Goal: Transaction & Acquisition: Purchase product/service

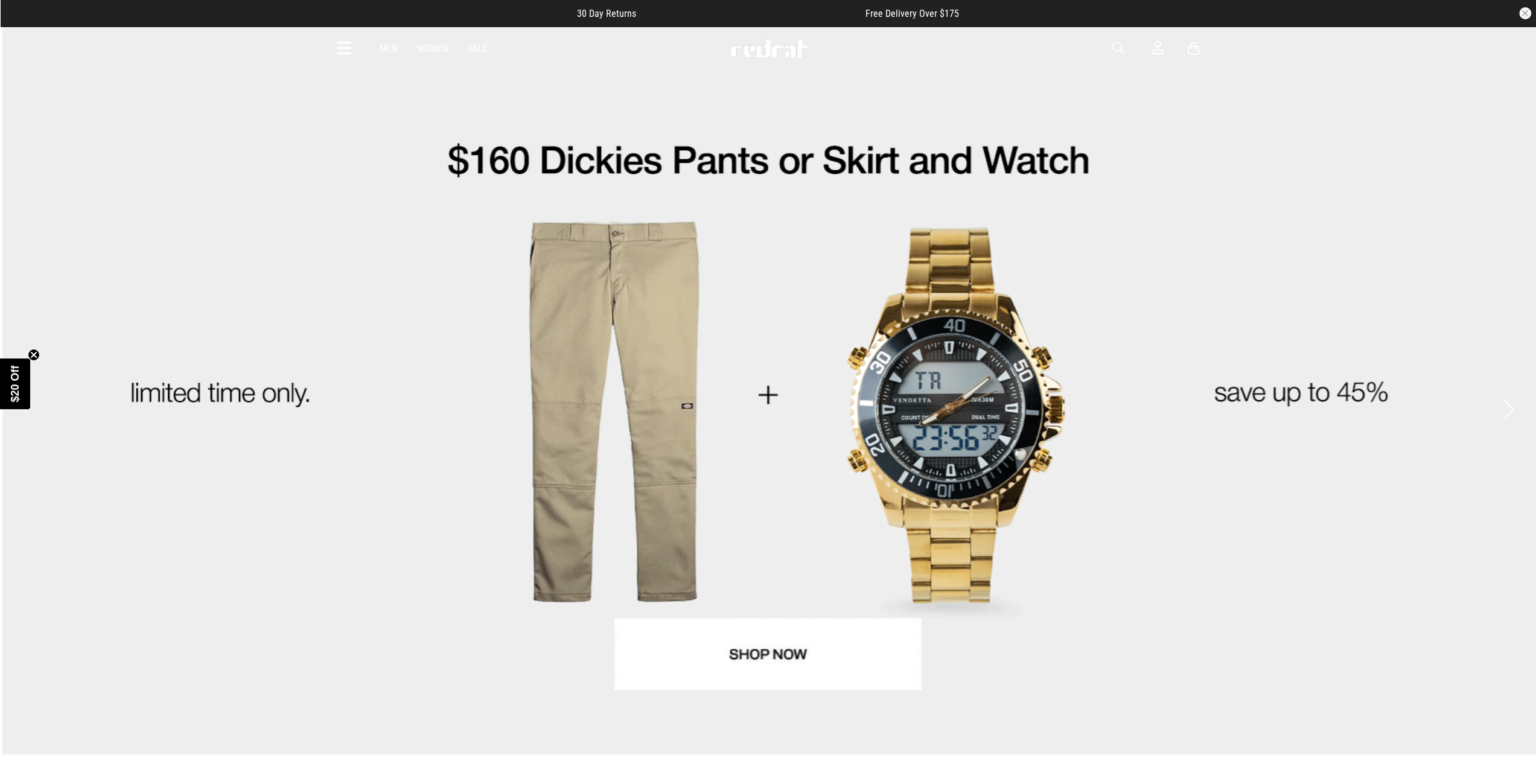
click at [726, 643] on link "1 / 4" at bounding box center [768, 390] width 1536 height 729
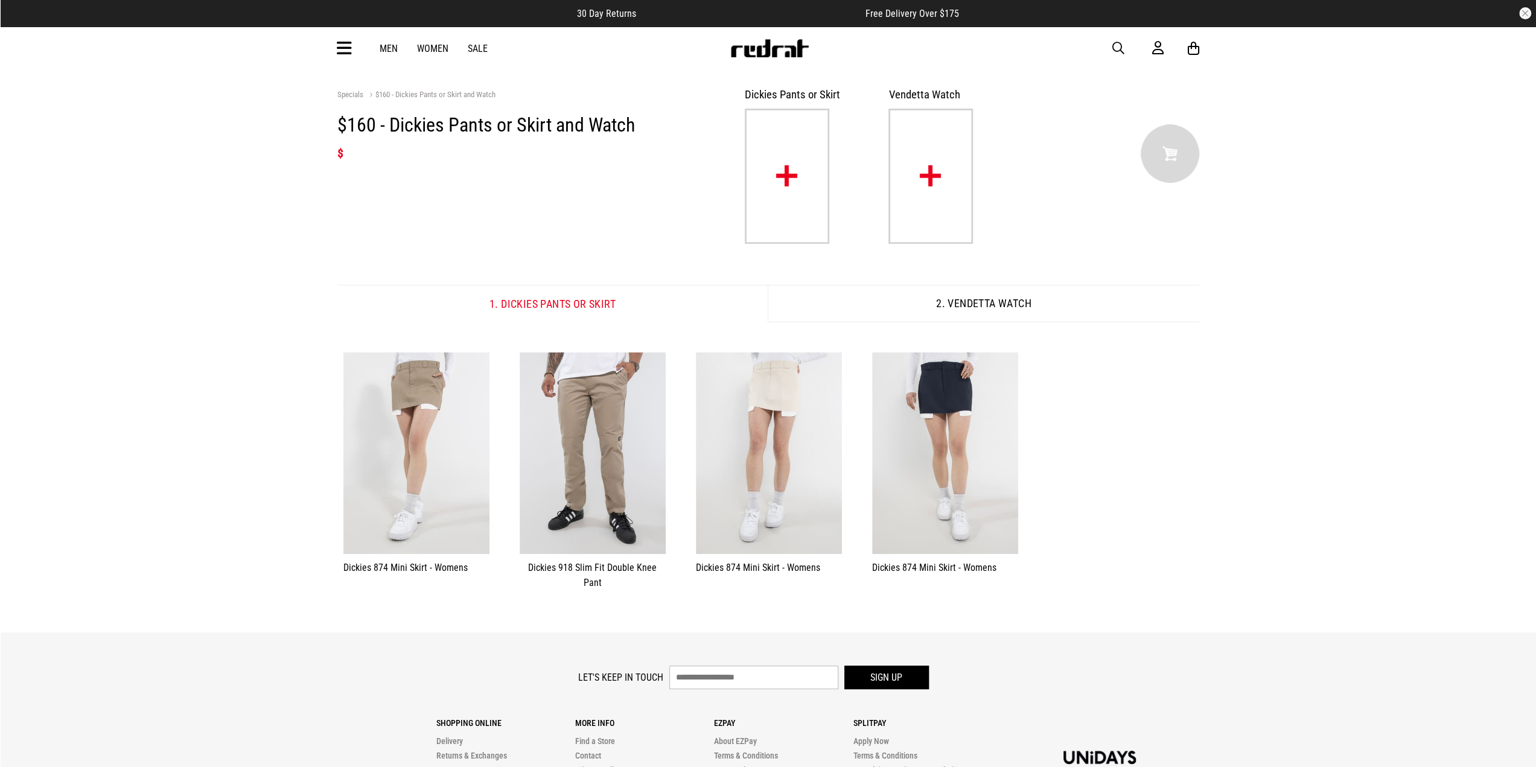
click at [1114, 46] on span "button" at bounding box center [1118, 48] width 12 height 14
click at [665, 55] on input "search" at bounding box center [737, 48] width 363 height 24
type input "***"
click at [896, 38] on button "submit" at bounding box center [906, 48] width 21 height 21
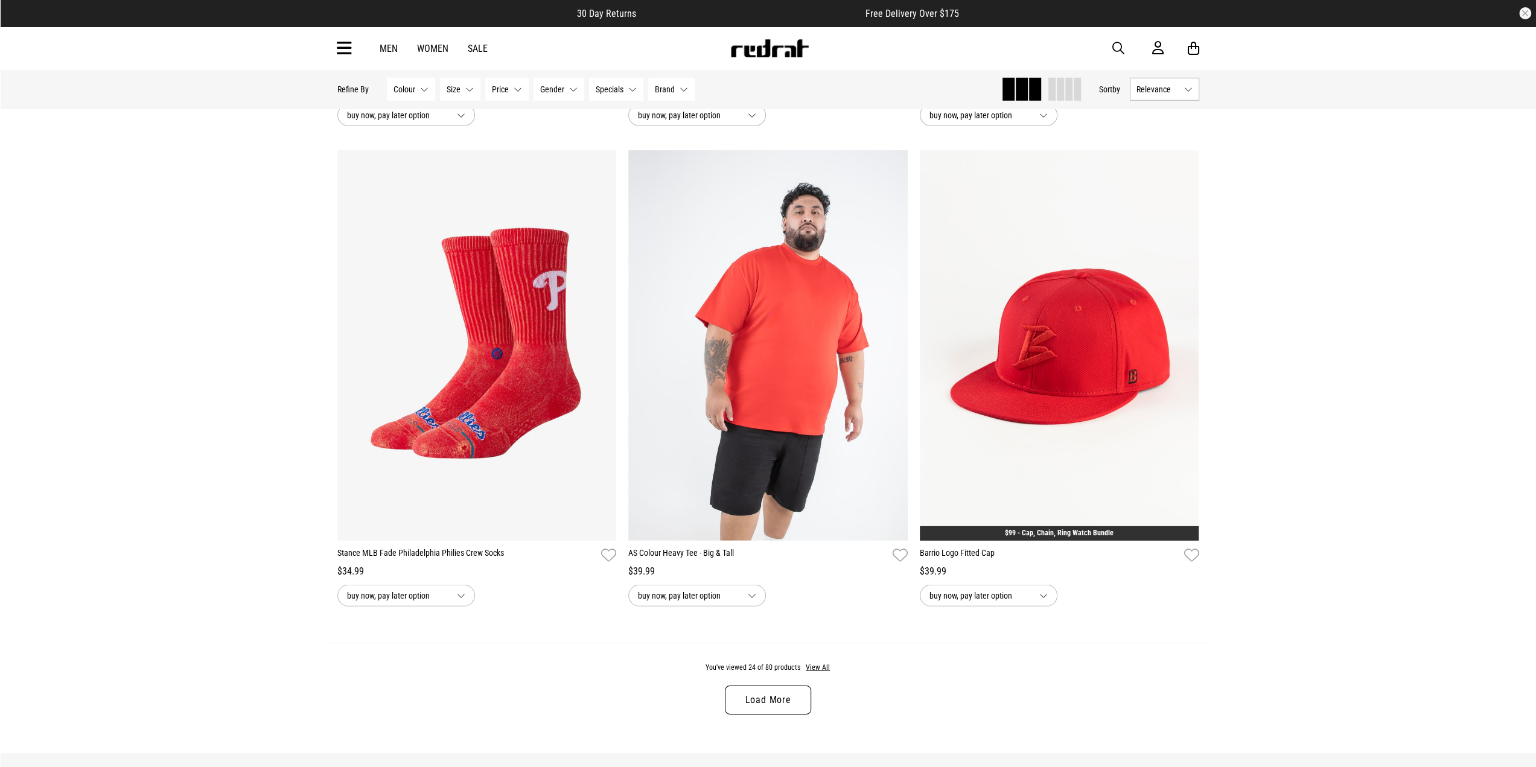
scroll to position [3441, 0]
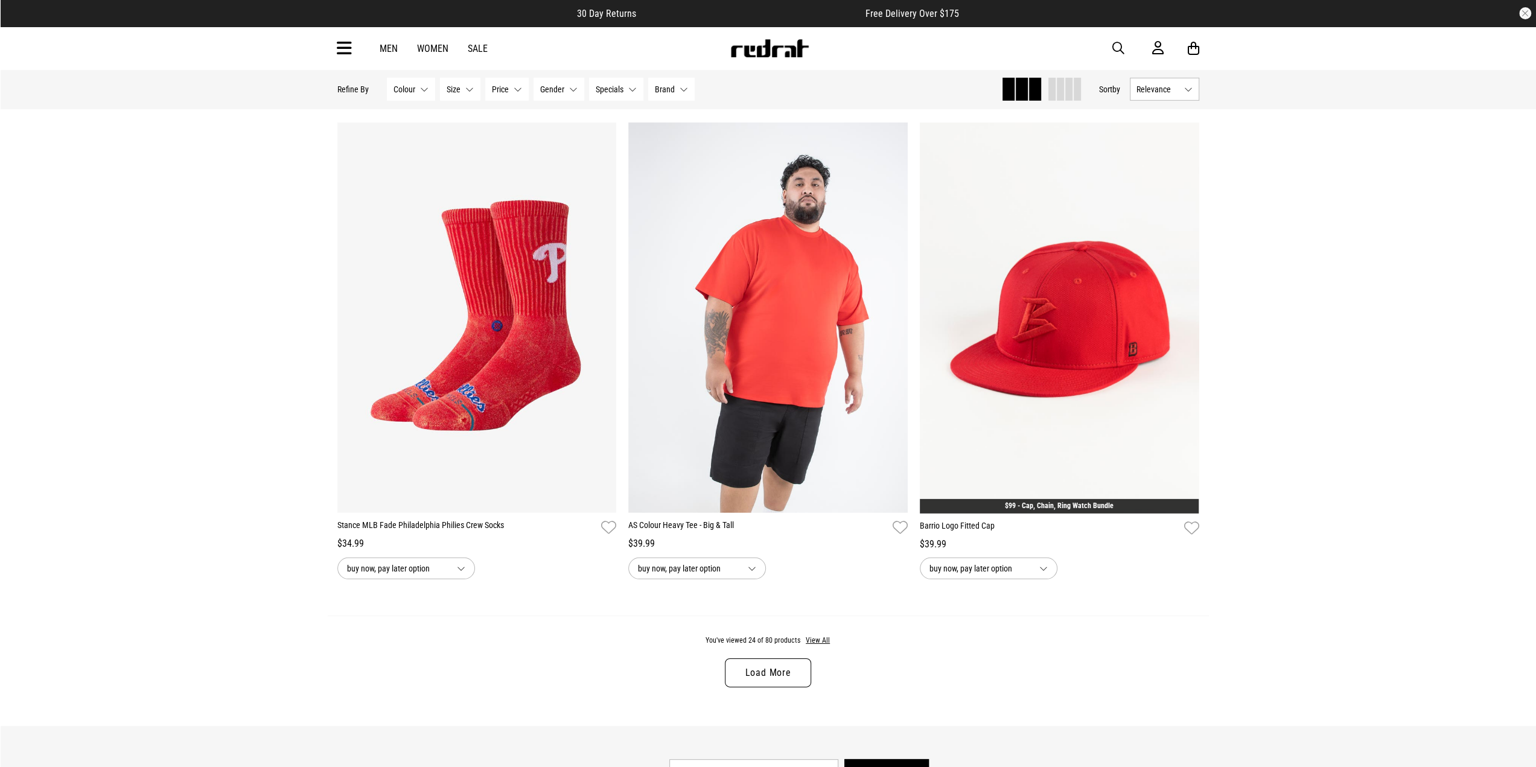
click at [811, 669] on div "You've viewed 24 of 80 products View All Load More" at bounding box center [768, 671] width 881 height 110
click at [797, 669] on link "Load More" at bounding box center [768, 673] width 86 height 29
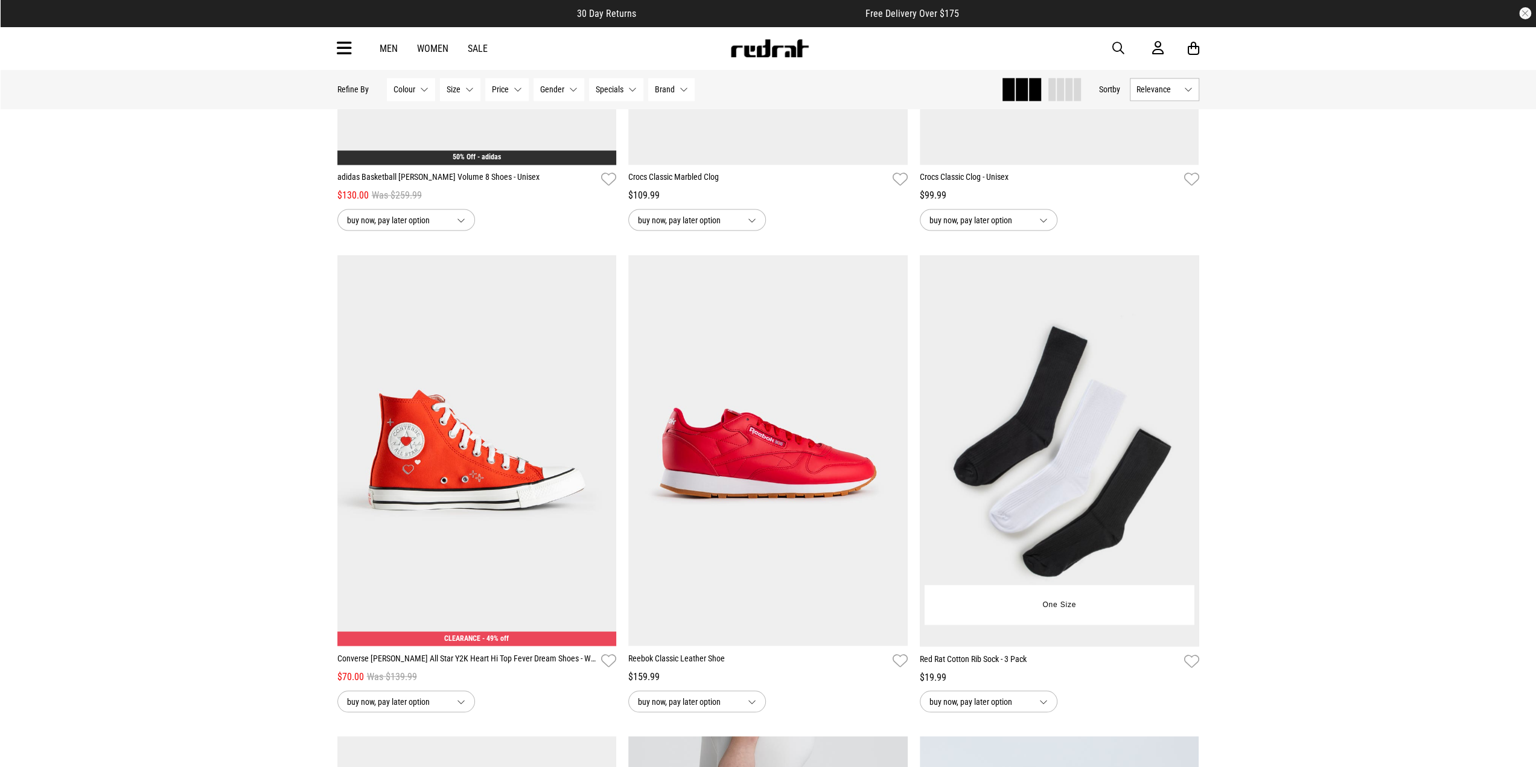
scroll to position [6715, 0]
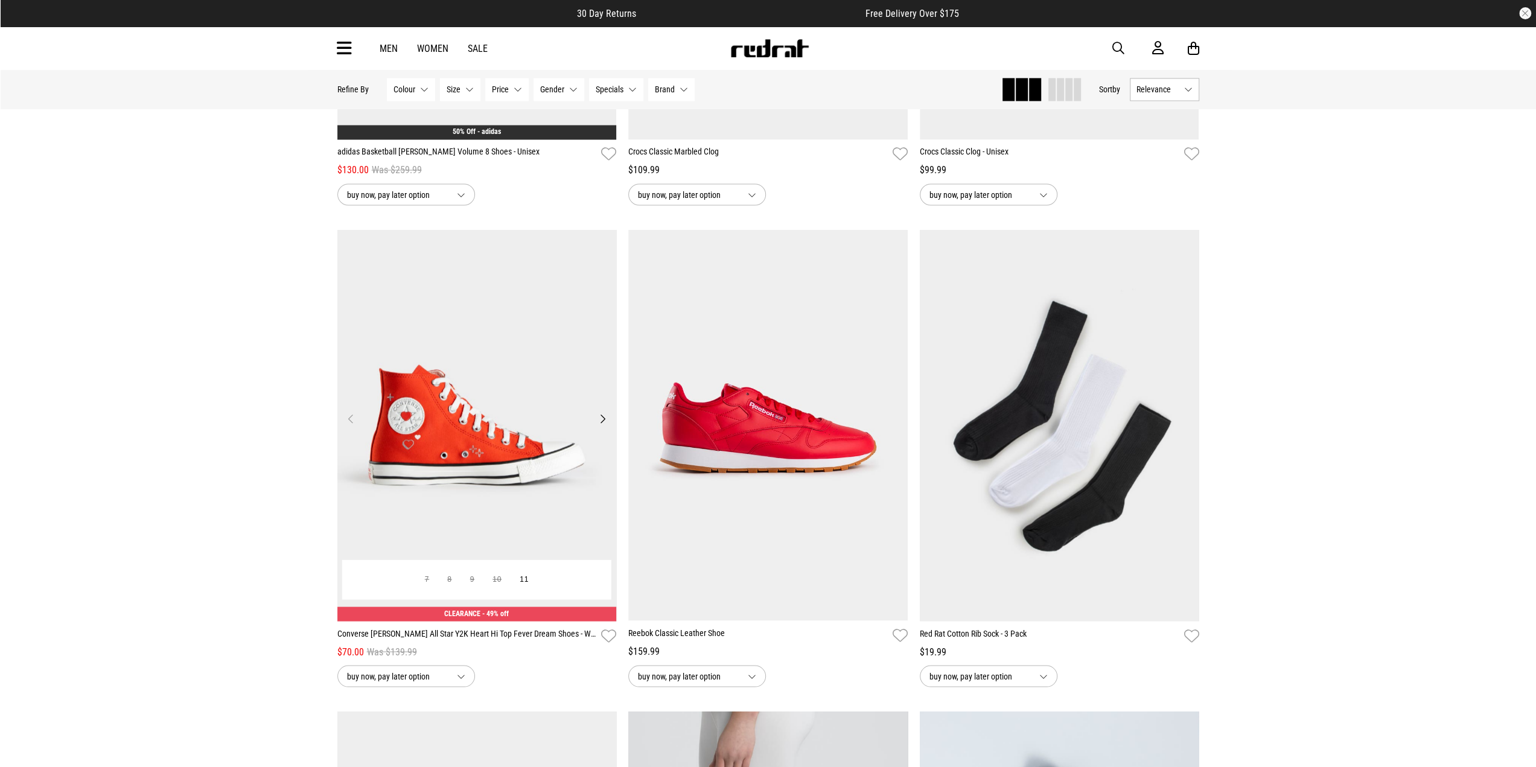
click at [407, 425] on img at bounding box center [476, 424] width 279 height 391
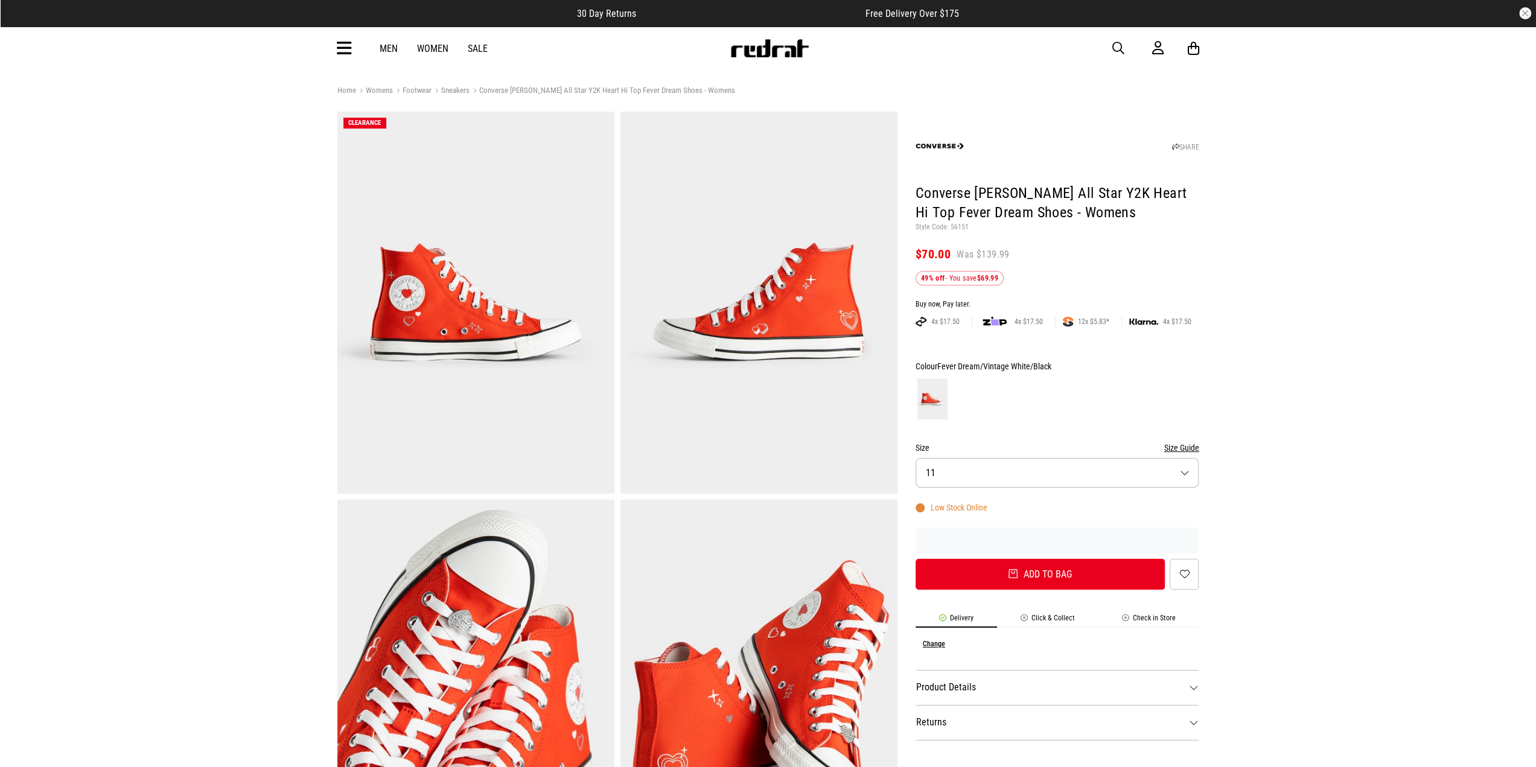
click at [780, 604] on img at bounding box center [759, 691] width 277 height 382
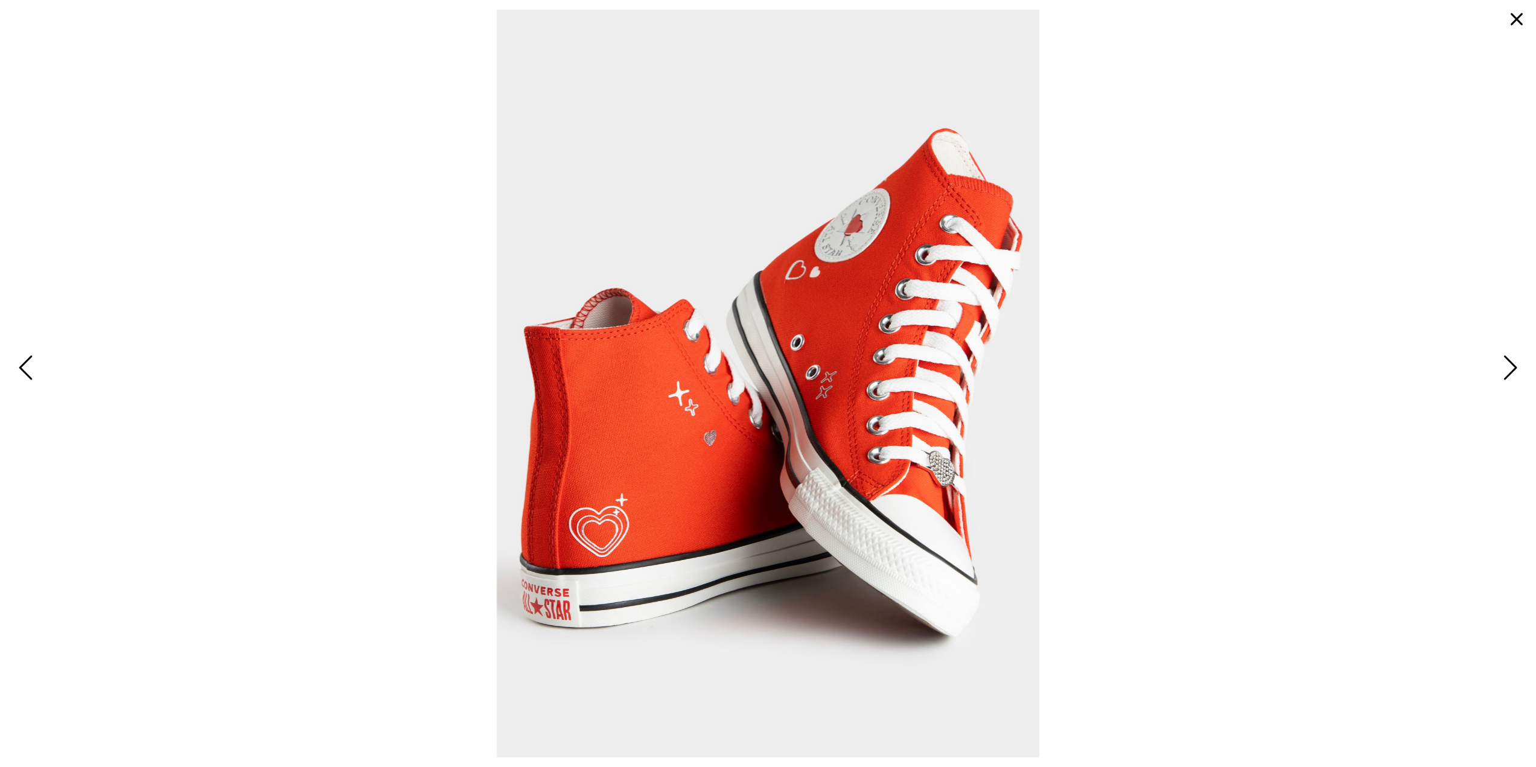
scroll to position [60, 0]
click at [1509, 368] on span "Next" at bounding box center [1508, 368] width 19 height 35
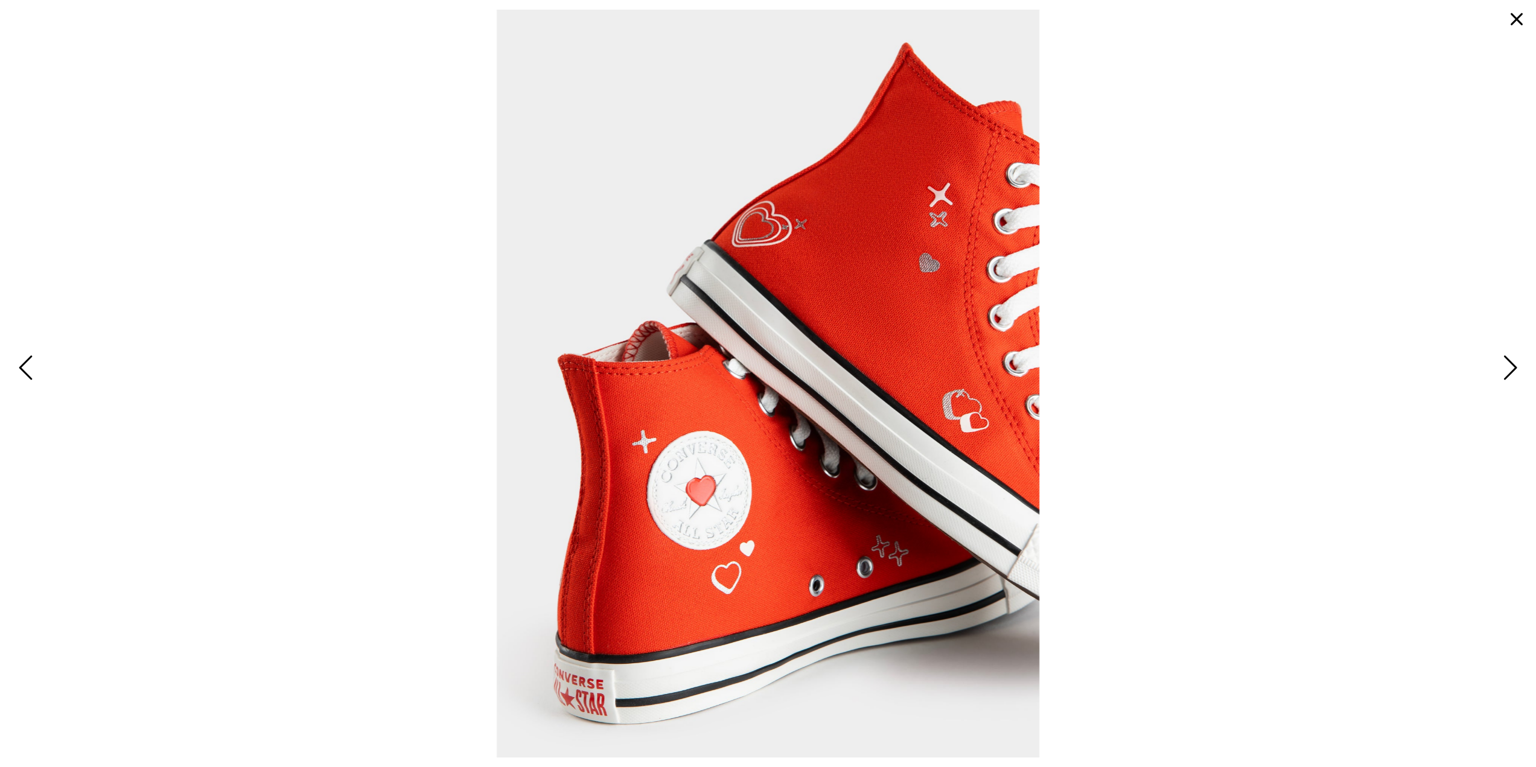
click at [1509, 368] on span "Next" at bounding box center [1508, 368] width 19 height 35
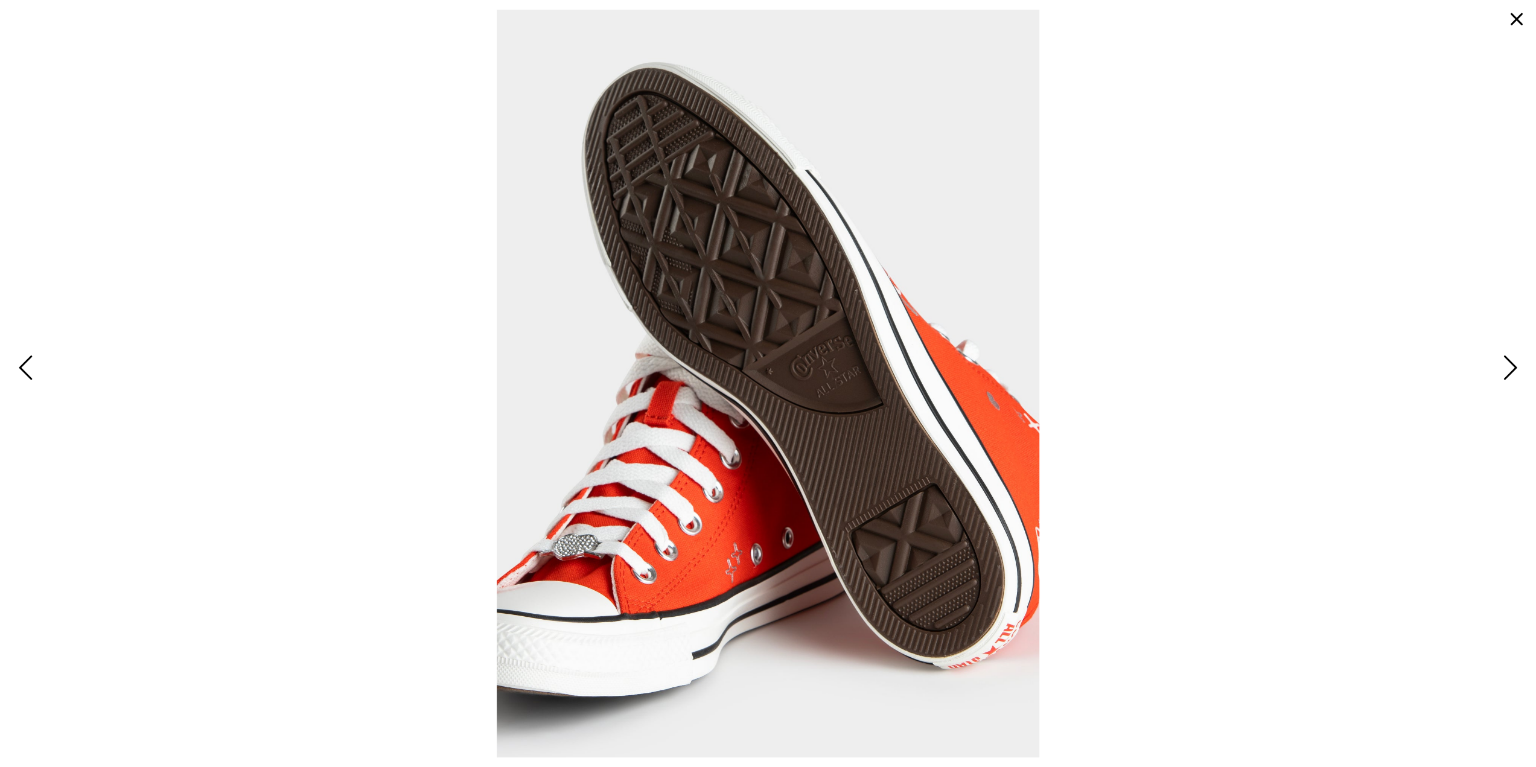
click at [1513, 24] on button "button" at bounding box center [1516, 19] width 29 height 29
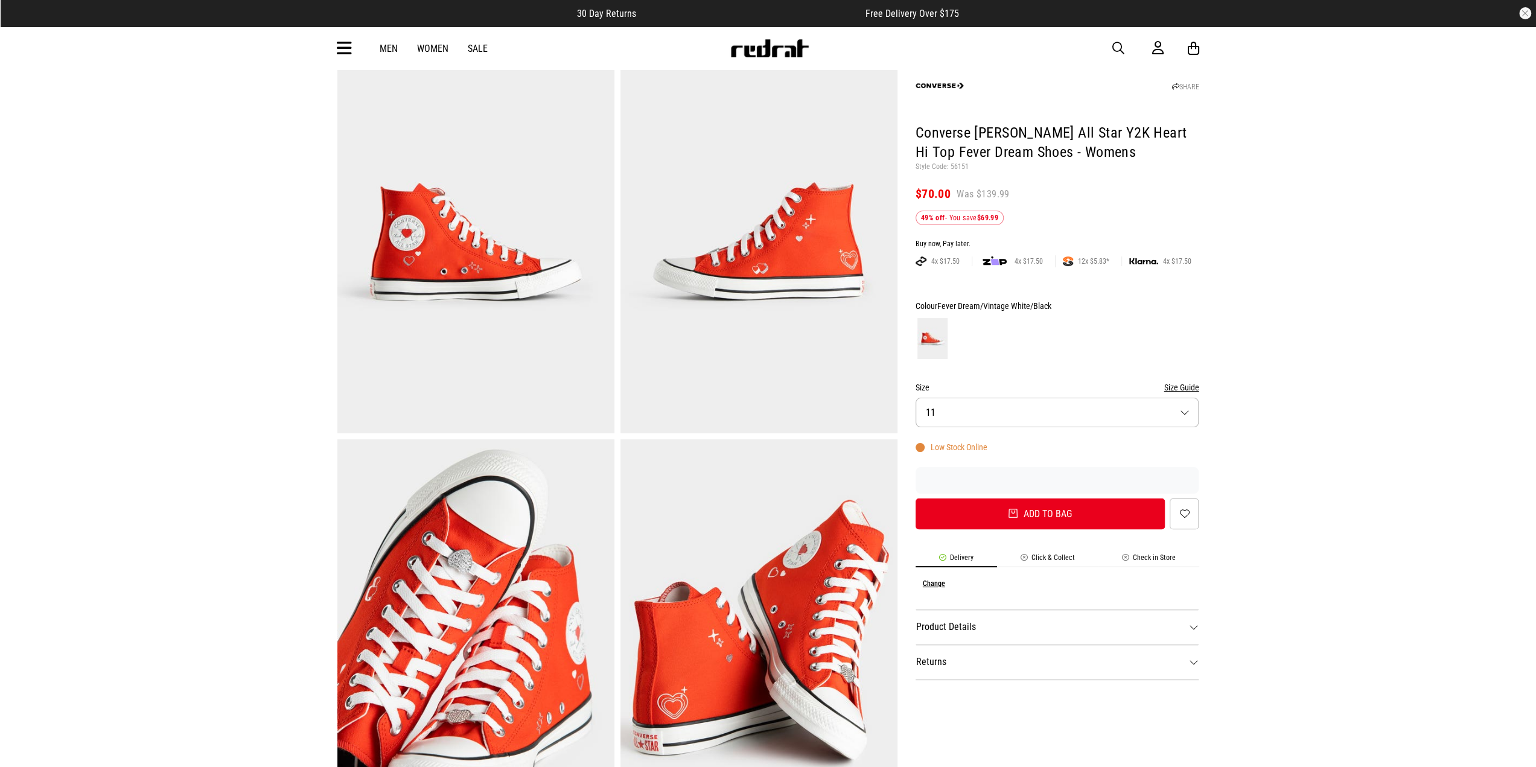
click at [992, 402] on button "Size 11" at bounding box center [1058, 413] width 284 height 30
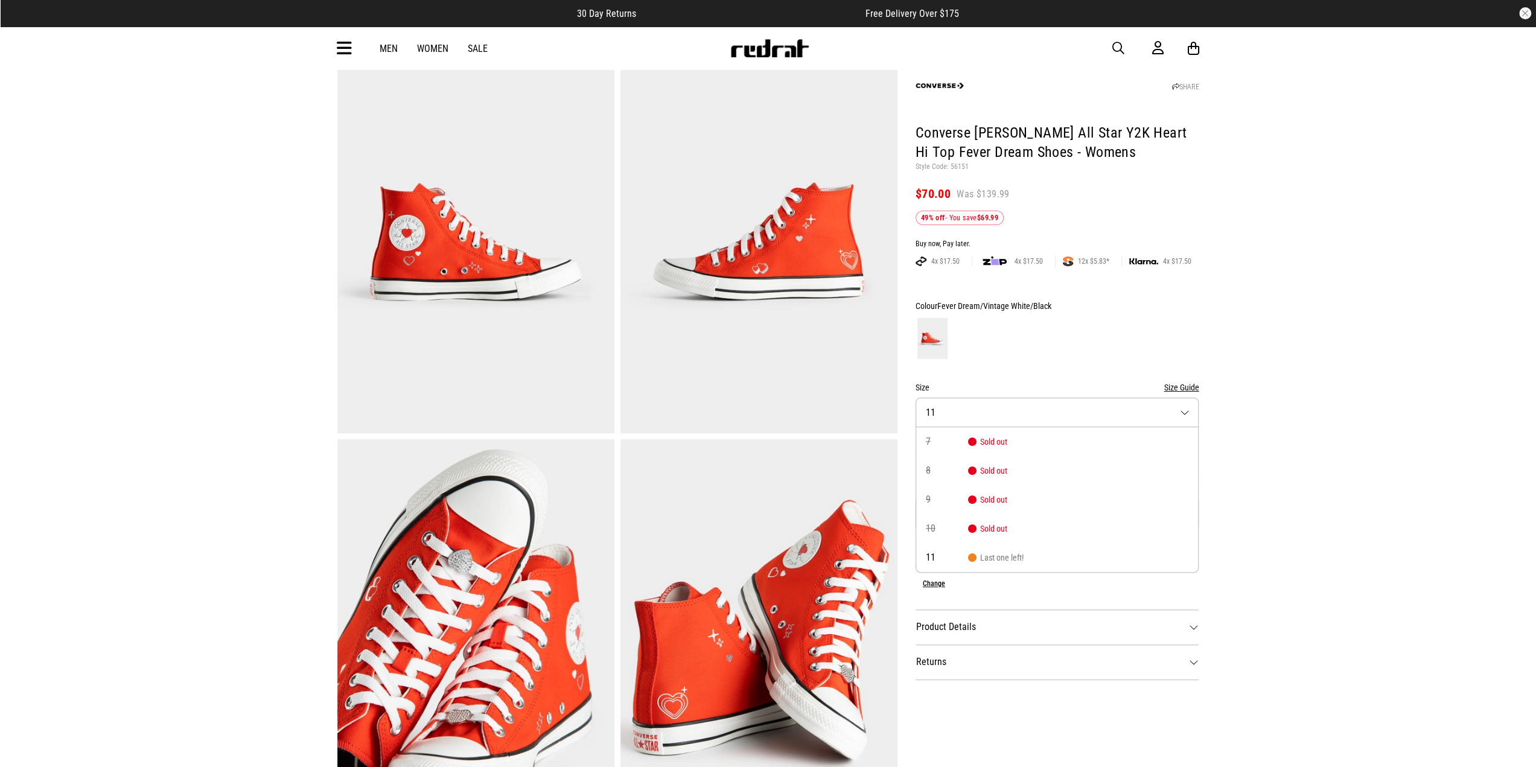
click at [992, 402] on button "Size 11" at bounding box center [1058, 413] width 284 height 30
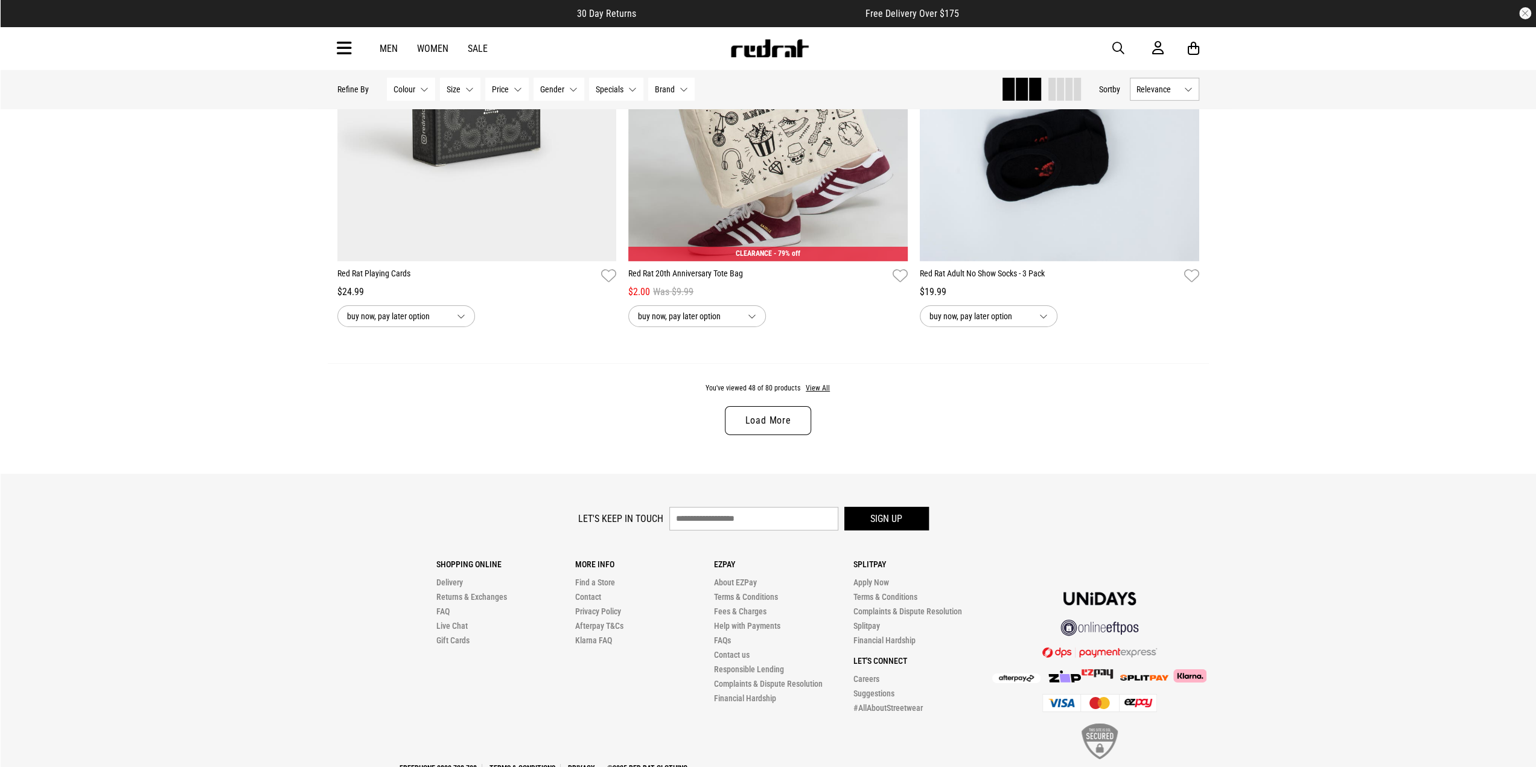
scroll to position [3778, 0]
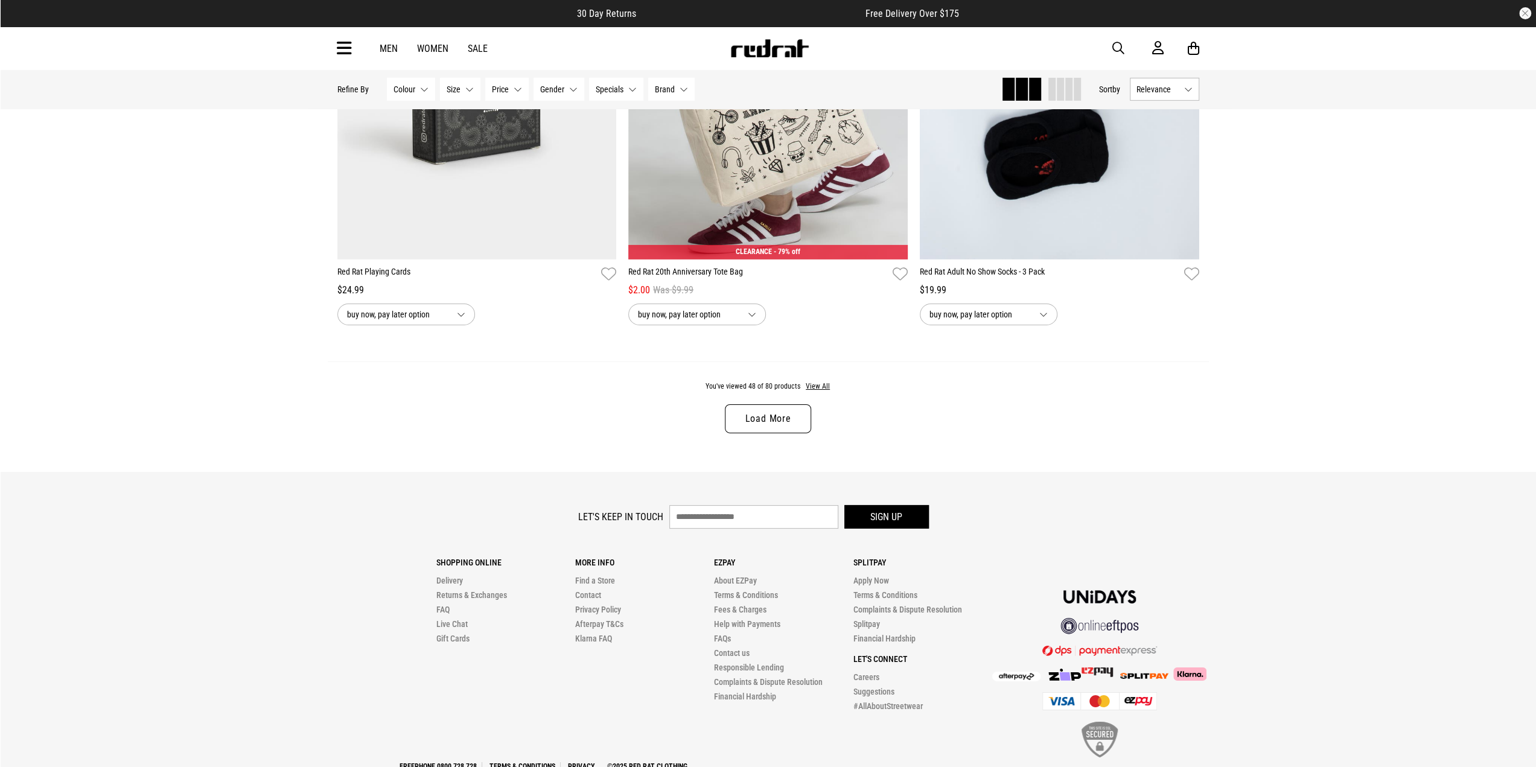
drag, startPoint x: 813, startPoint y: 412, endPoint x: 802, endPoint y: 412, distance: 10.9
click at [813, 412] on div "You've viewed 48 of 80 products View All Load More" at bounding box center [768, 417] width 881 height 110
click at [788, 413] on link "Load More" at bounding box center [768, 418] width 86 height 29
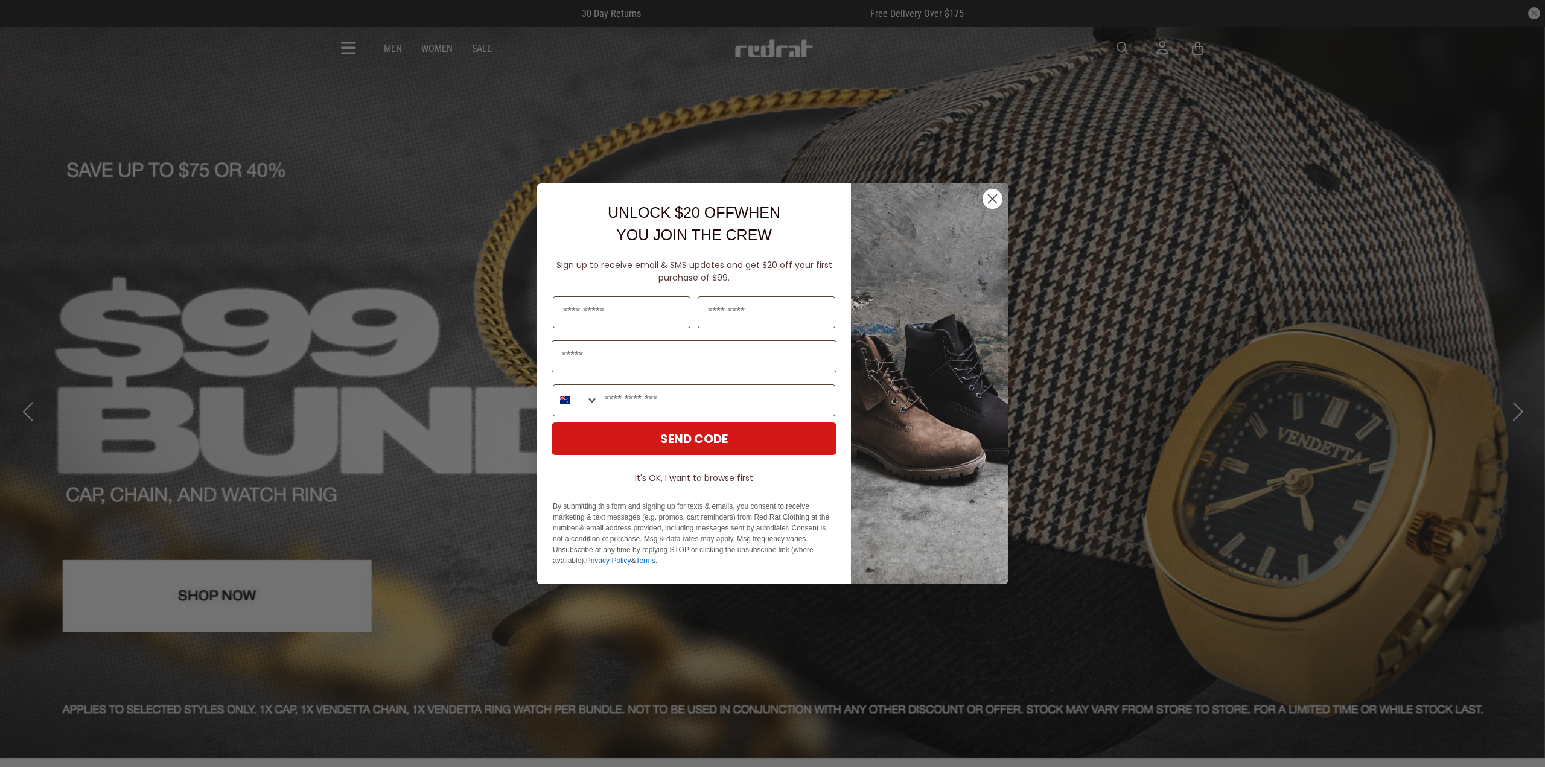
click at [989, 197] on circle "Close dialog" at bounding box center [993, 198] width 20 height 20
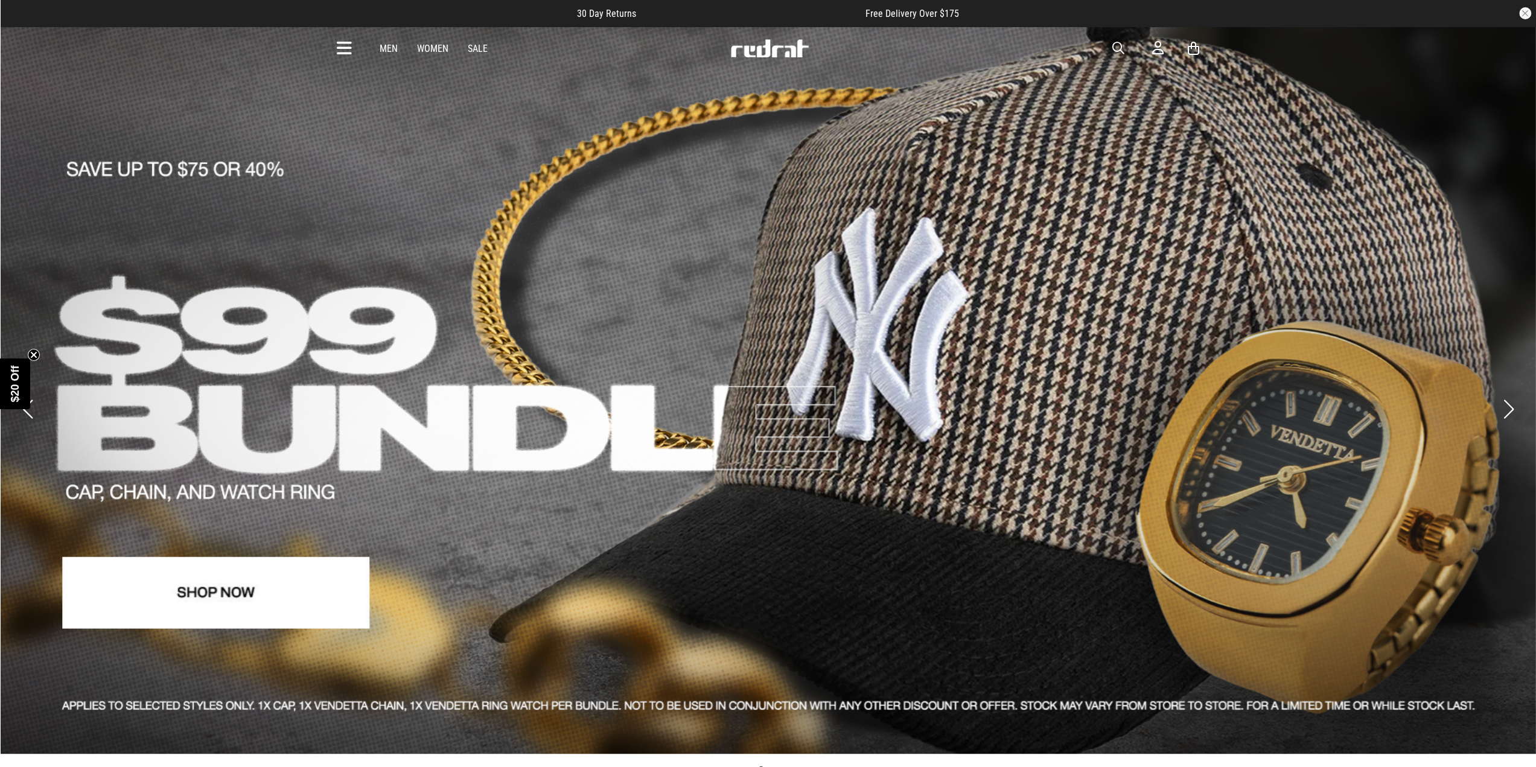
click at [428, 47] on link "Women" at bounding box center [432, 48] width 31 height 11
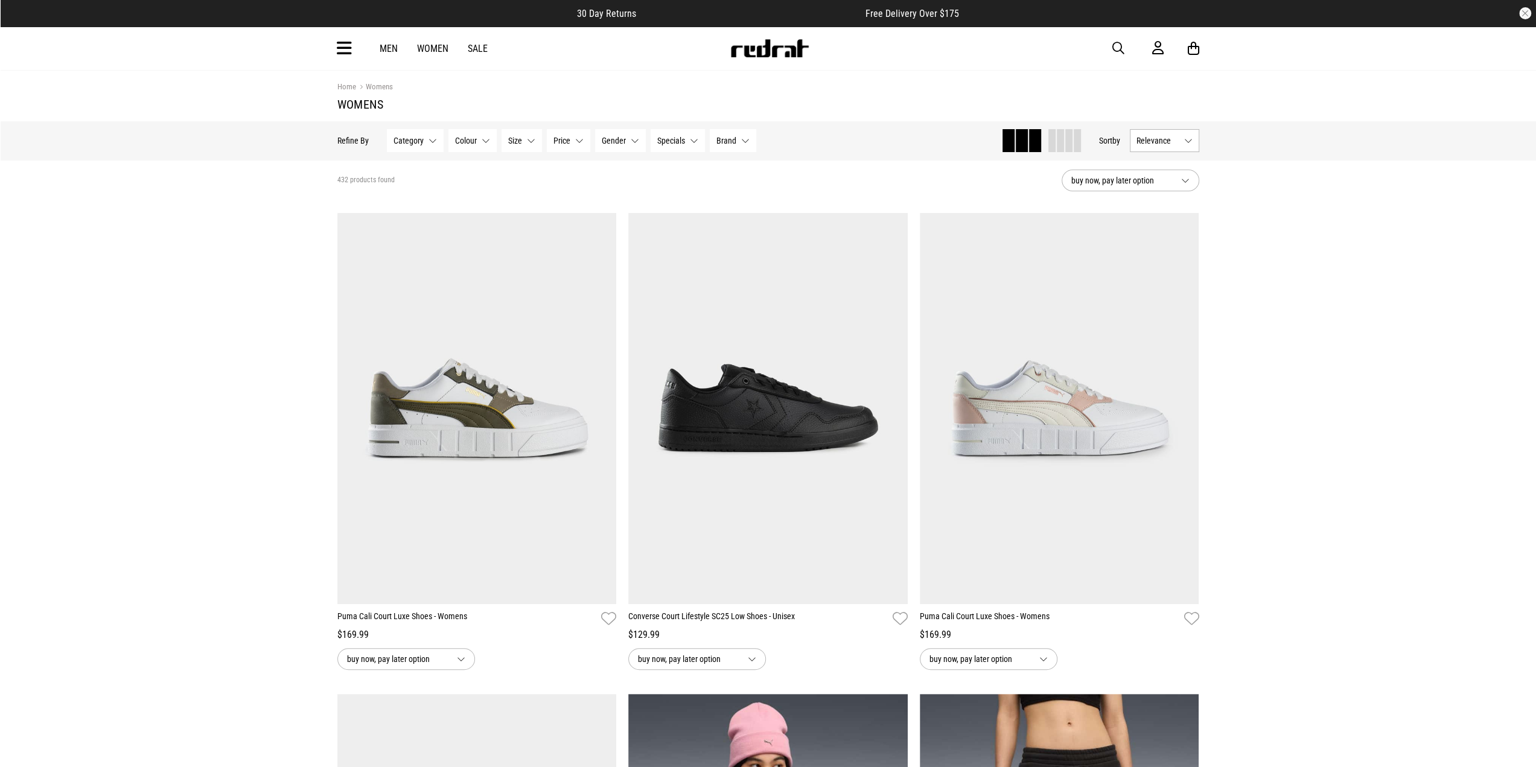
click at [417, 142] on span "Category" at bounding box center [409, 141] width 30 height 10
click at [401, 263] on span at bounding box center [402, 266] width 11 height 11
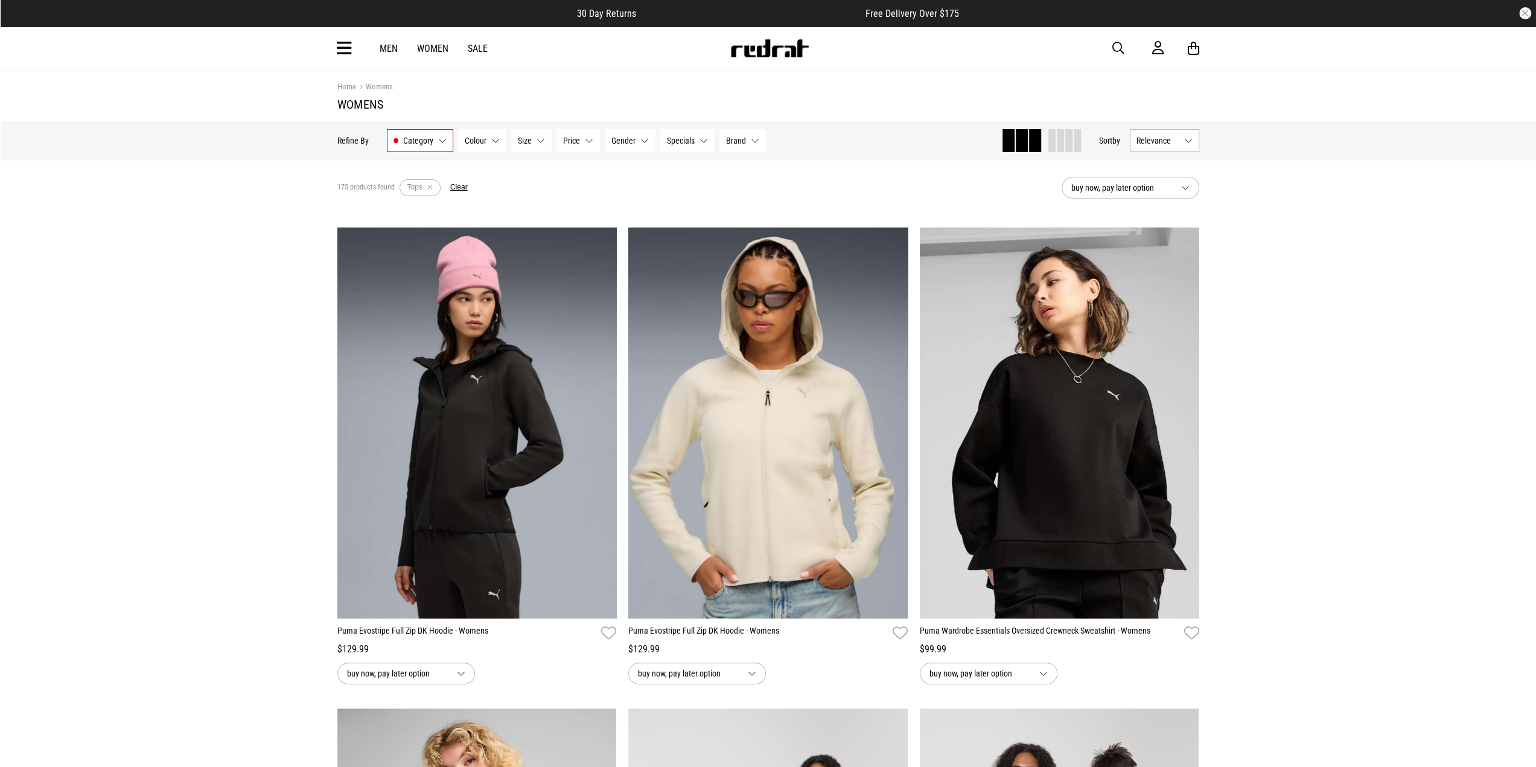
click at [1179, 144] on button "Relevance" at bounding box center [1164, 140] width 69 height 23
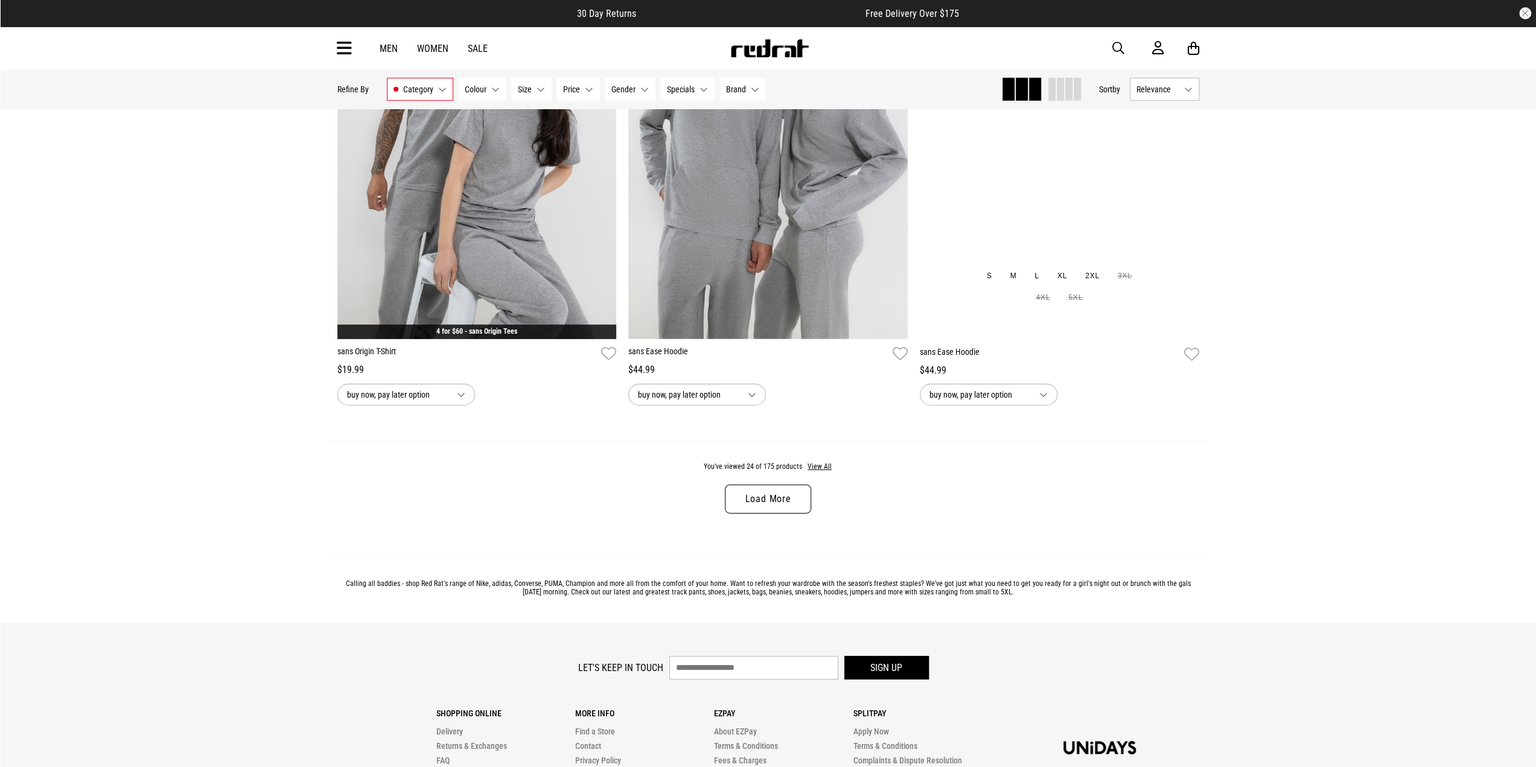
scroll to position [3835, 0]
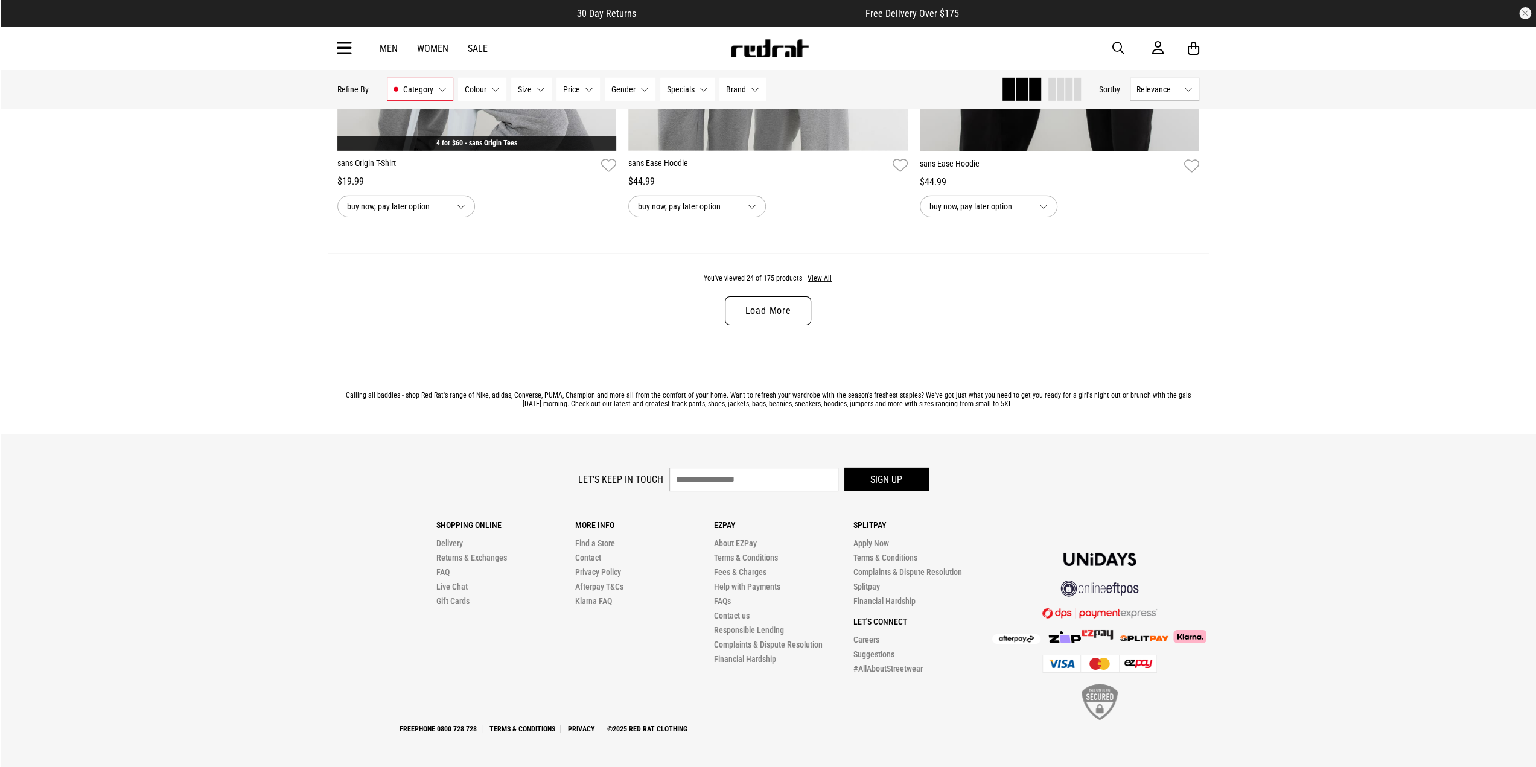
click at [739, 298] on div "You've viewed 24 of 175 products View All Load More" at bounding box center [768, 309] width 881 height 110
click at [743, 310] on link "Load More" at bounding box center [768, 310] width 86 height 29
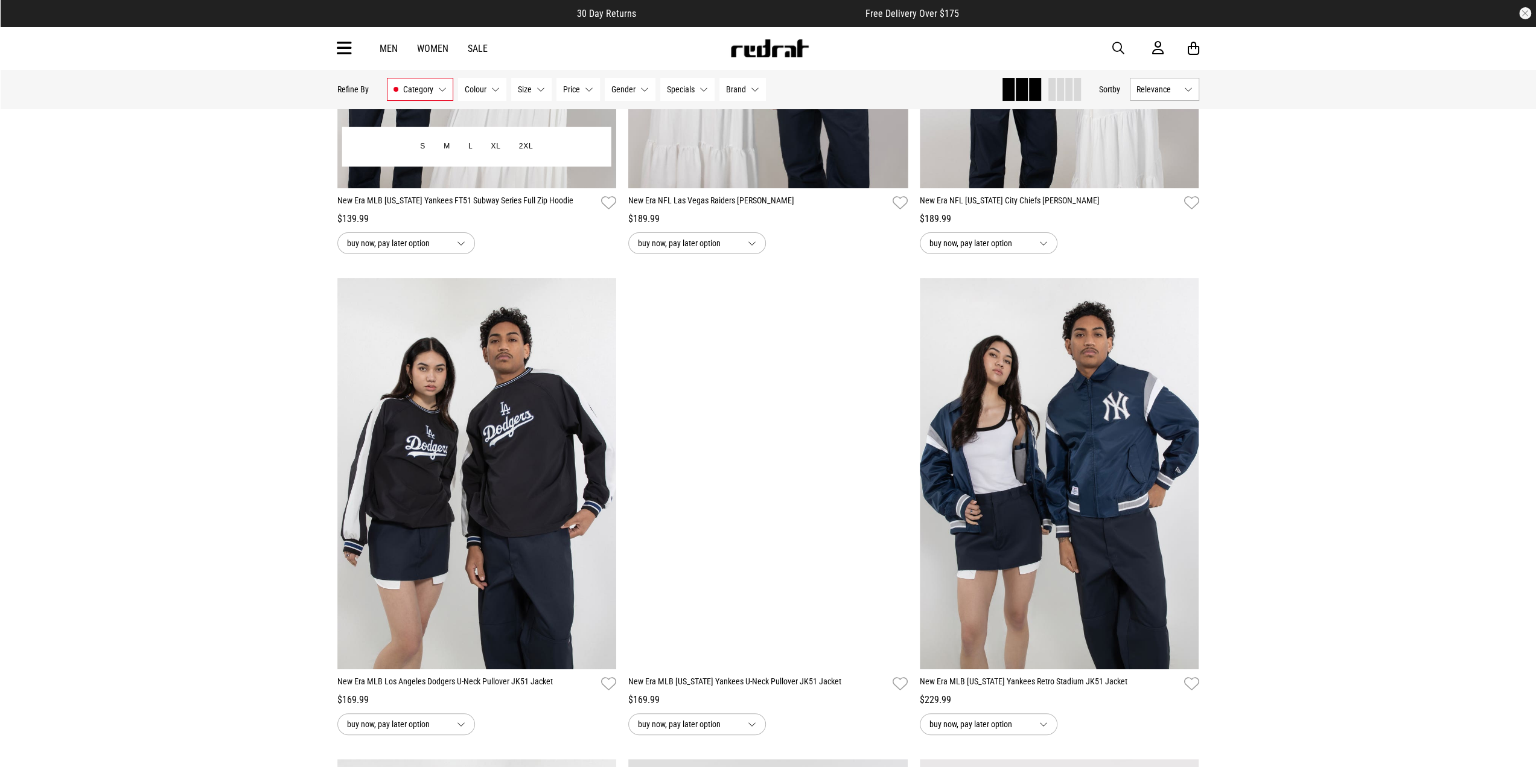
scroll to position [4801, 0]
